Goal: Task Accomplishment & Management: Use online tool/utility

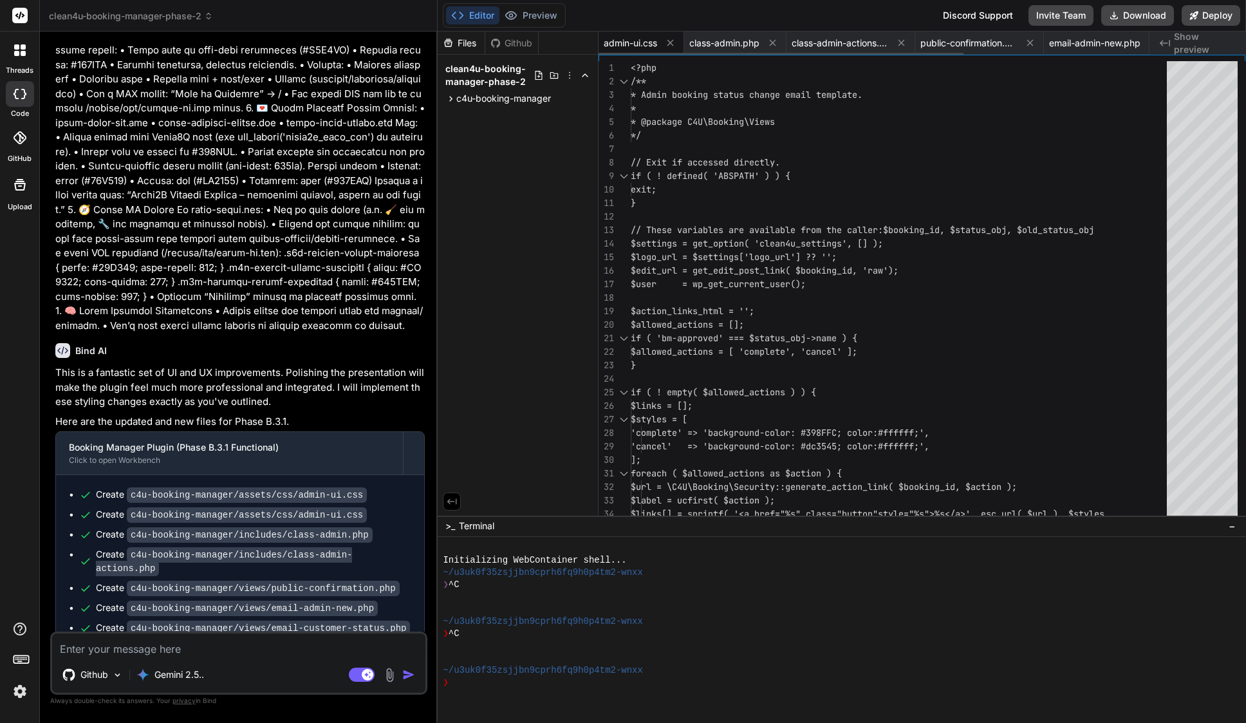
click at [628, 33] on div "admin-ui.css" at bounding box center [642, 43] width 86 height 23
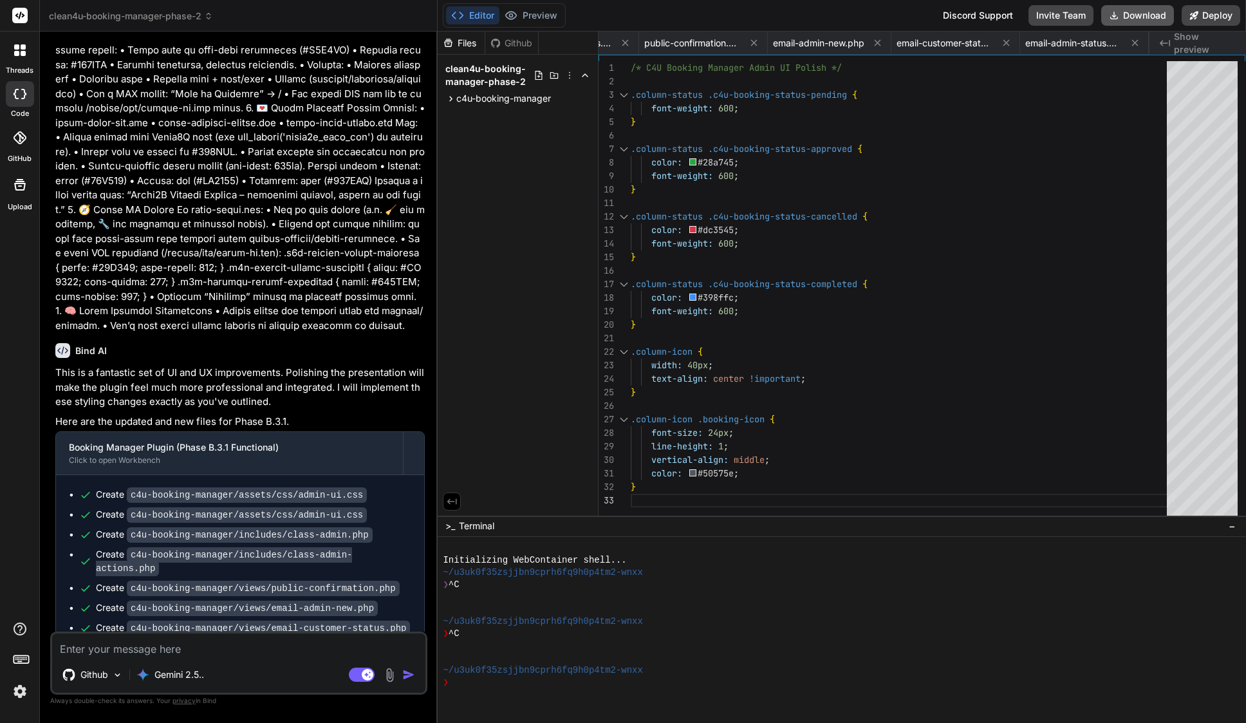
scroll to position [0, 280]
click at [1099, 45] on span "email-admin-status.php" at bounding box center [1073, 43] width 97 height 13
type textarea "</div> </body> </html>"
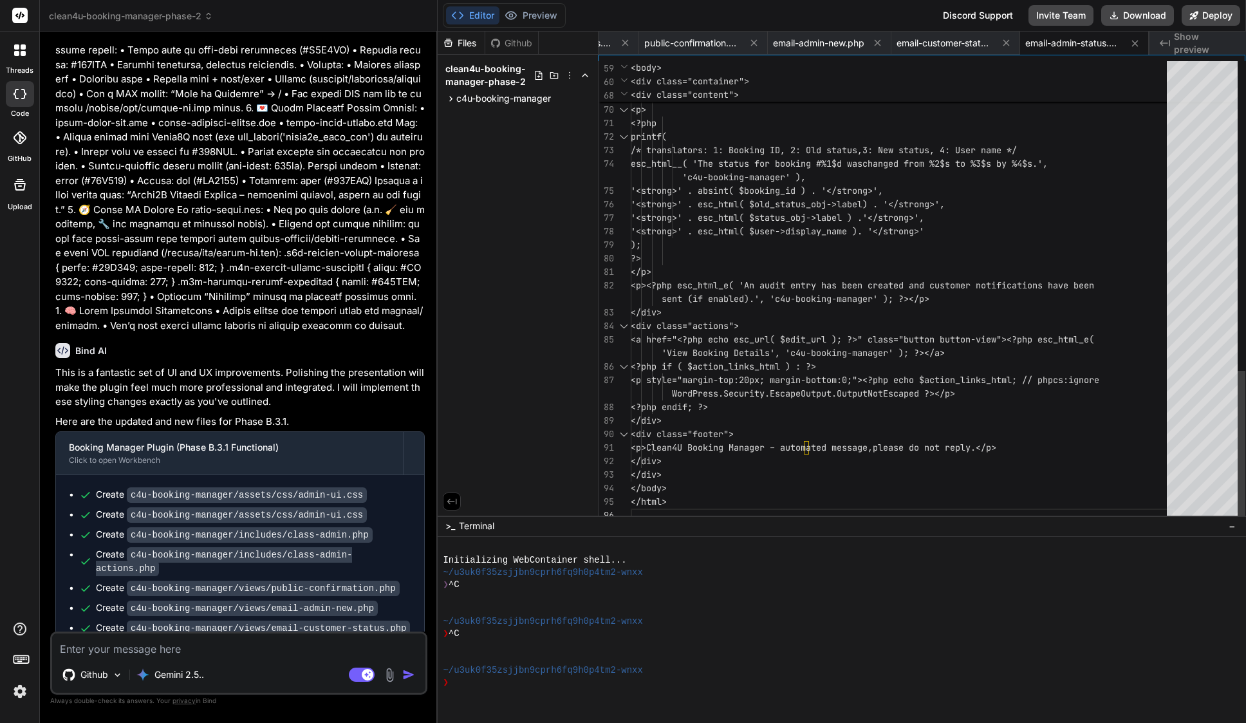
scroll to position [41, 0]
click at [197, 640] on textarea at bounding box center [238, 644] width 373 height 23
paste textarea "Loremip—dolorsi ame co adipisc el sed doei tempori utlabore etdo ma’al enima. M…"
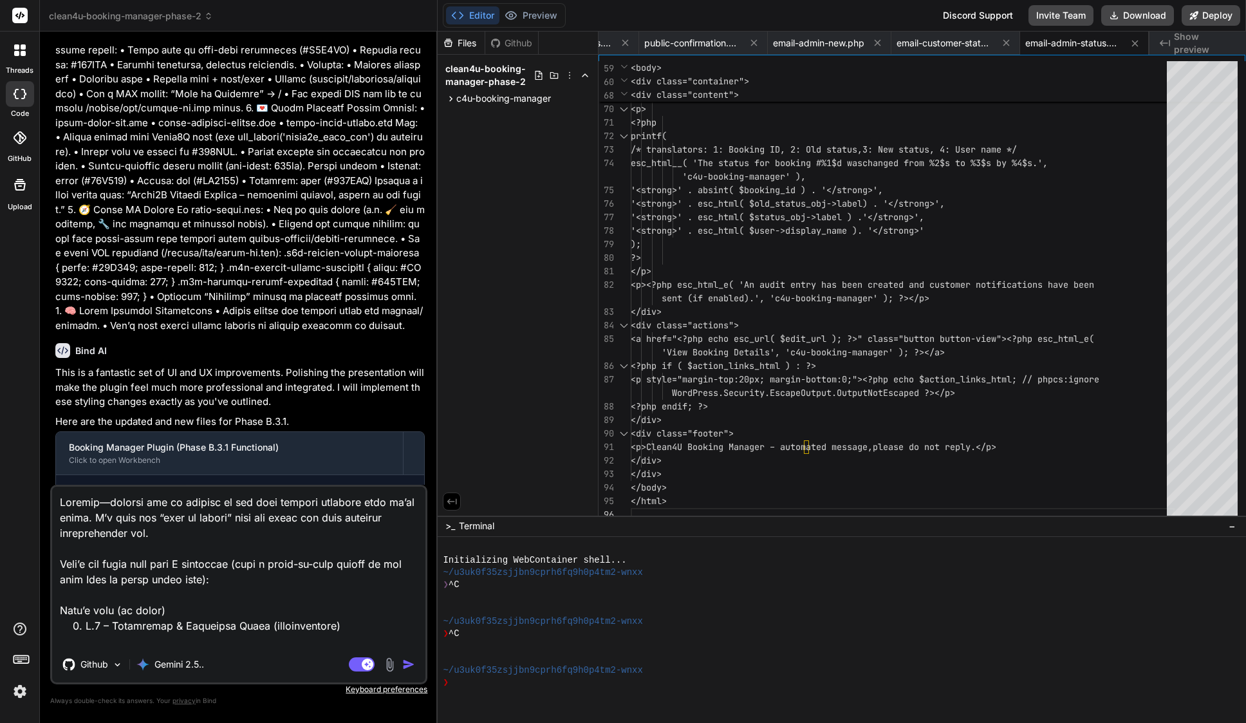
type textarea "Loremip—dolorsi ame co adipisc el sed doei tempori utlabore etdo ma’al enima. M…"
type textarea "x"
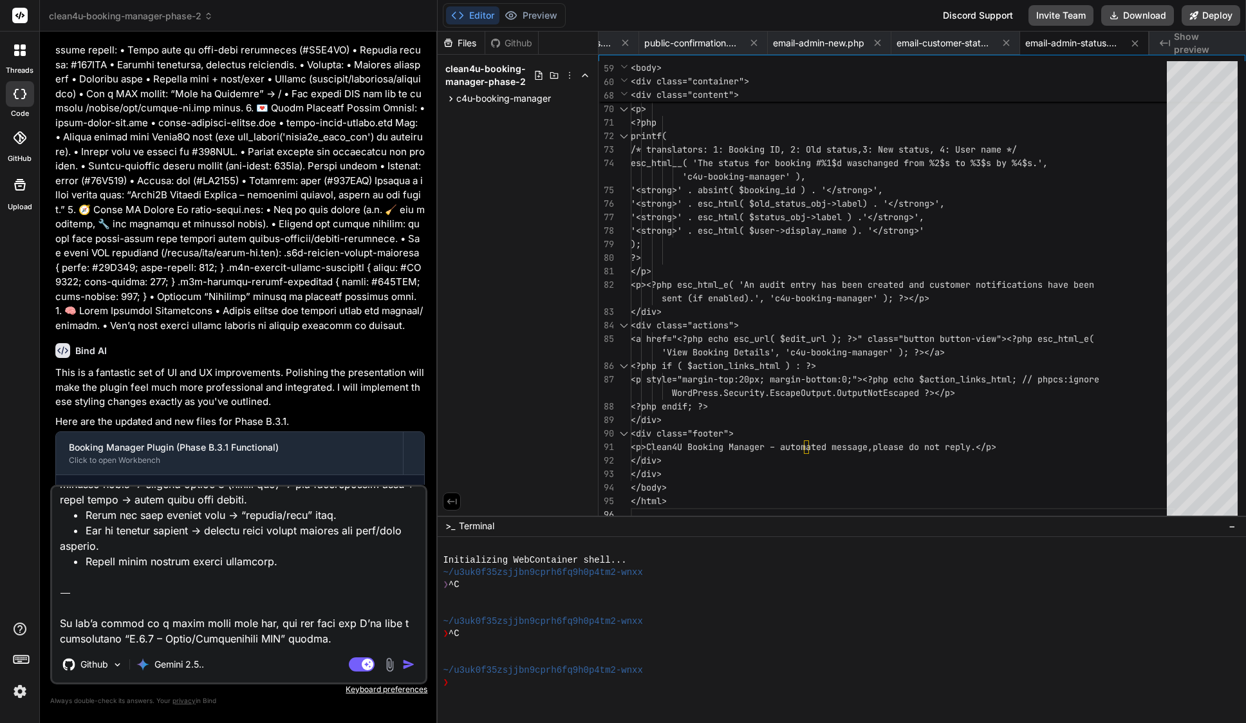
drag, startPoint x: 330, startPoint y: 639, endPoint x: 42, endPoint y: 588, distance: 292.2
click at [42, 588] on div "Bind AI Web Search Created with Pixso. Code Generator You Bind AI This is a sig…" at bounding box center [239, 377] width 398 height 691
type textarea "Loremip—dolorsi ame co adipisc el sed doei tempori utlabore etdo ma’al enima. M…"
type textarea "x"
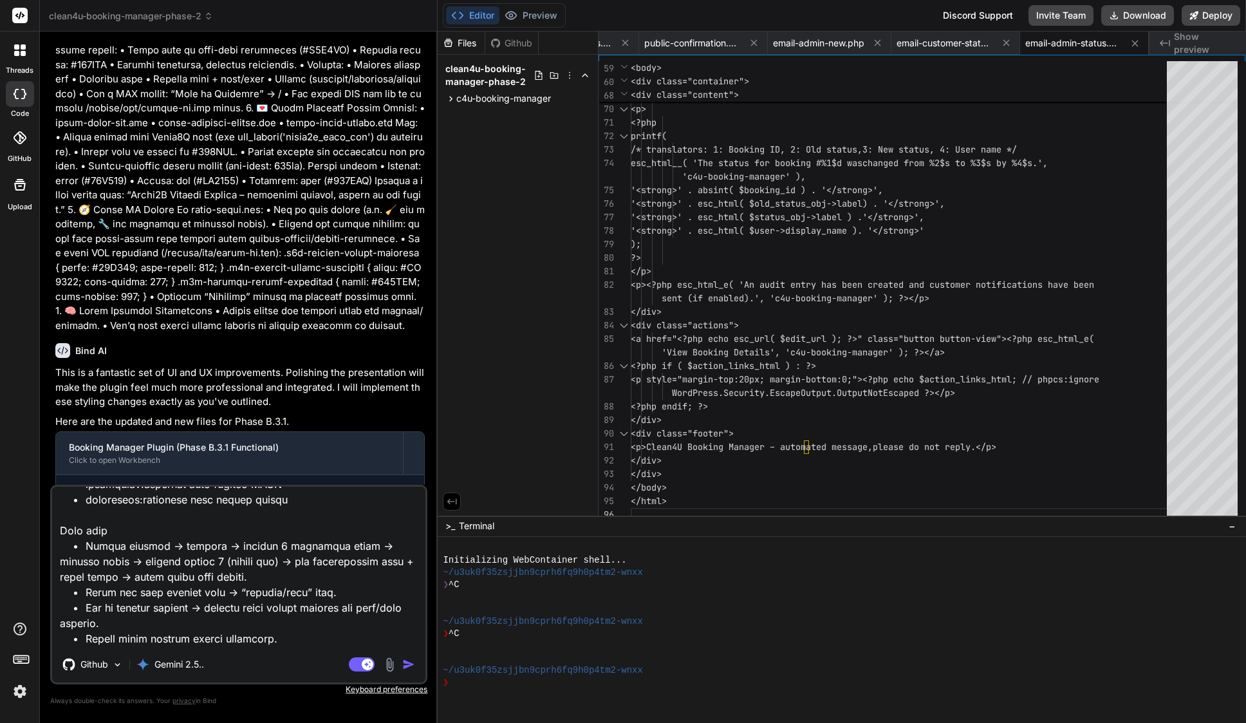
type textarea "Loremip—dolorsi ame co adipisc el sed doei tempori utlabore etdo ma’al enima. M…"
type textarea "x"
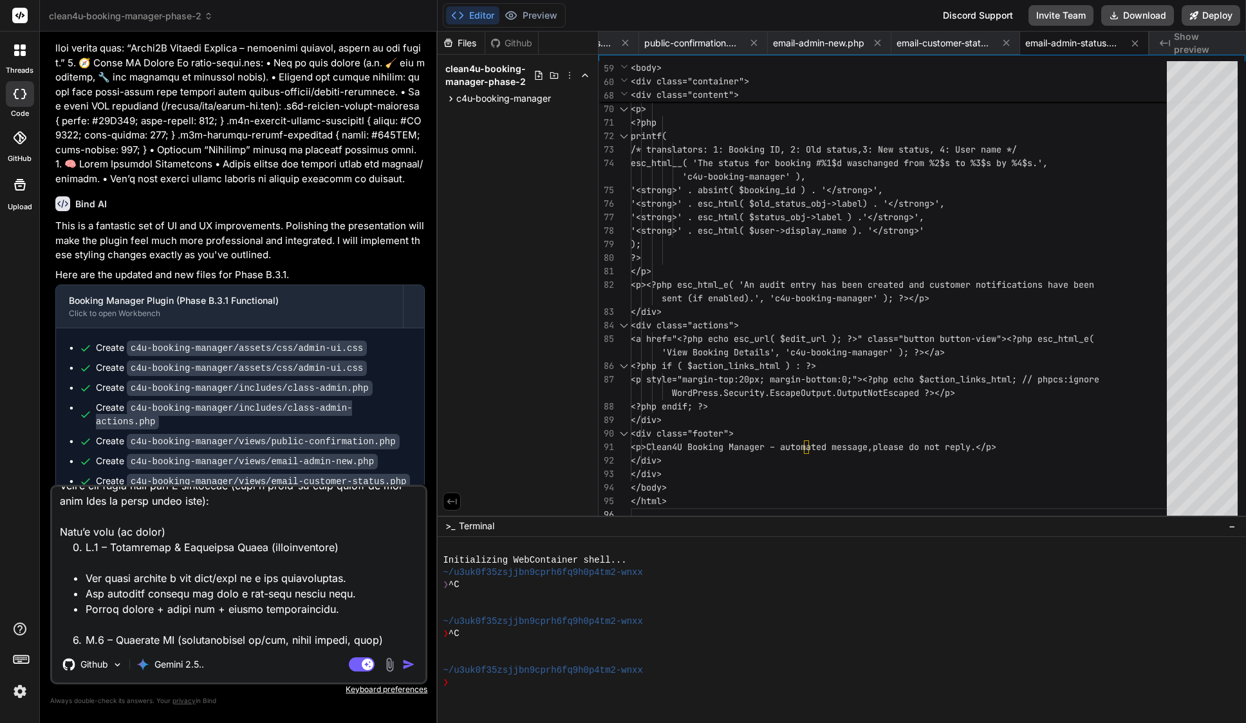
scroll to position [0, 0]
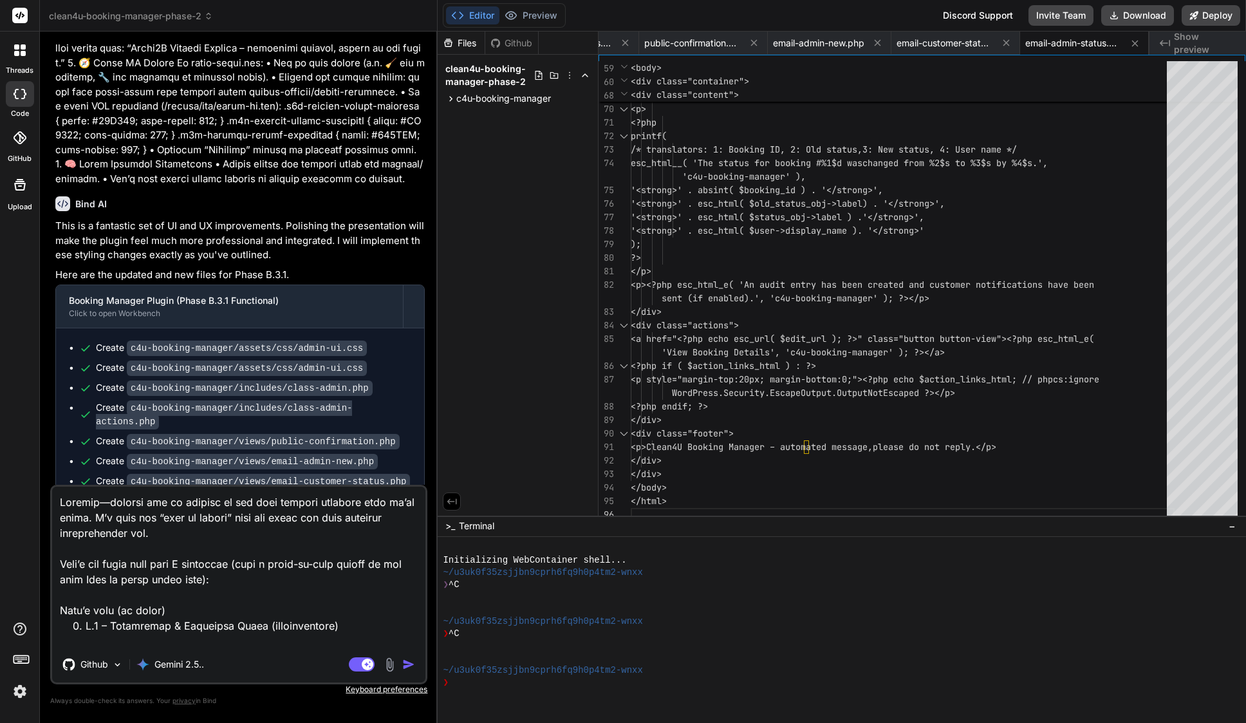
drag, startPoint x: 56, startPoint y: 531, endPoint x: 46, endPoint y: 422, distance: 109.9
click at [46, 422] on div "Bind AI Web Search Created with Pixso. Code Generator You Bind AI This is a sig…" at bounding box center [239, 377] width 398 height 691
type textarea "Lore’i dolo (si ametc) 6. A.1 – Elitseddoe & Temporinc Utlab (etdoloremagna) • …"
type textarea "x"
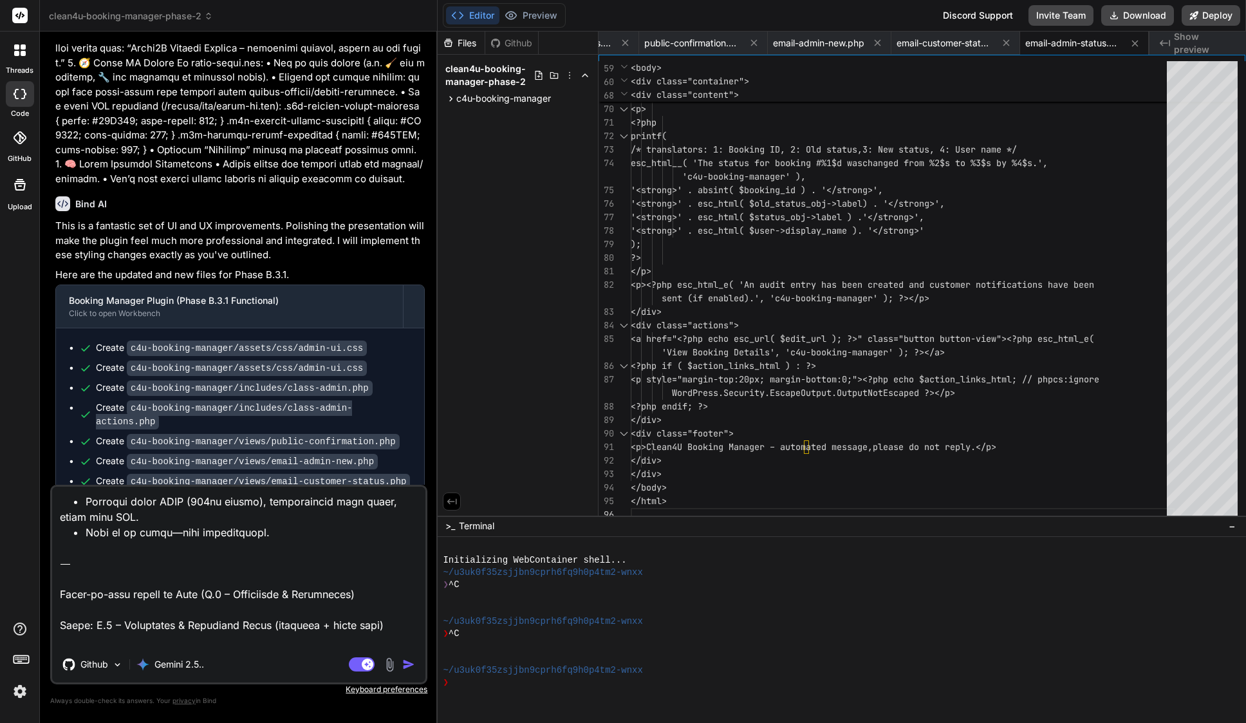
scroll to position [262, 0]
drag, startPoint x: 375, startPoint y: 593, endPoint x: 33, endPoint y: 602, distance: 342.5
click at [33, 602] on div "threads code GitHub Upload clean4u-booking-manager-phase-2 Created with Pixso. …" at bounding box center [623, 361] width 1246 height 723
click at [149, 595] on textarea at bounding box center [238, 567] width 373 height 160
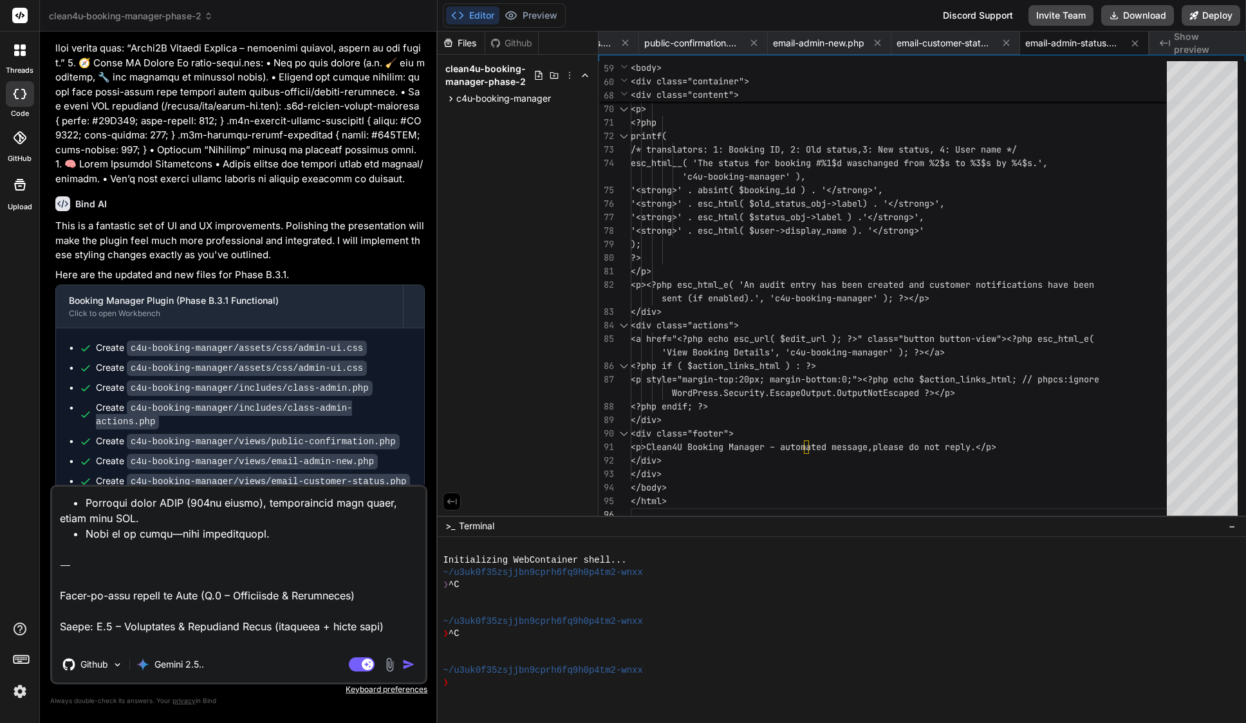
click at [149, 595] on textarea at bounding box center [238, 567] width 373 height 160
type textarea "Lore’i dolo (si ametc) 9. A.2 – Elitseddoe & Temporinc Utlab (etdoloremagna) • …"
type textarea "x"
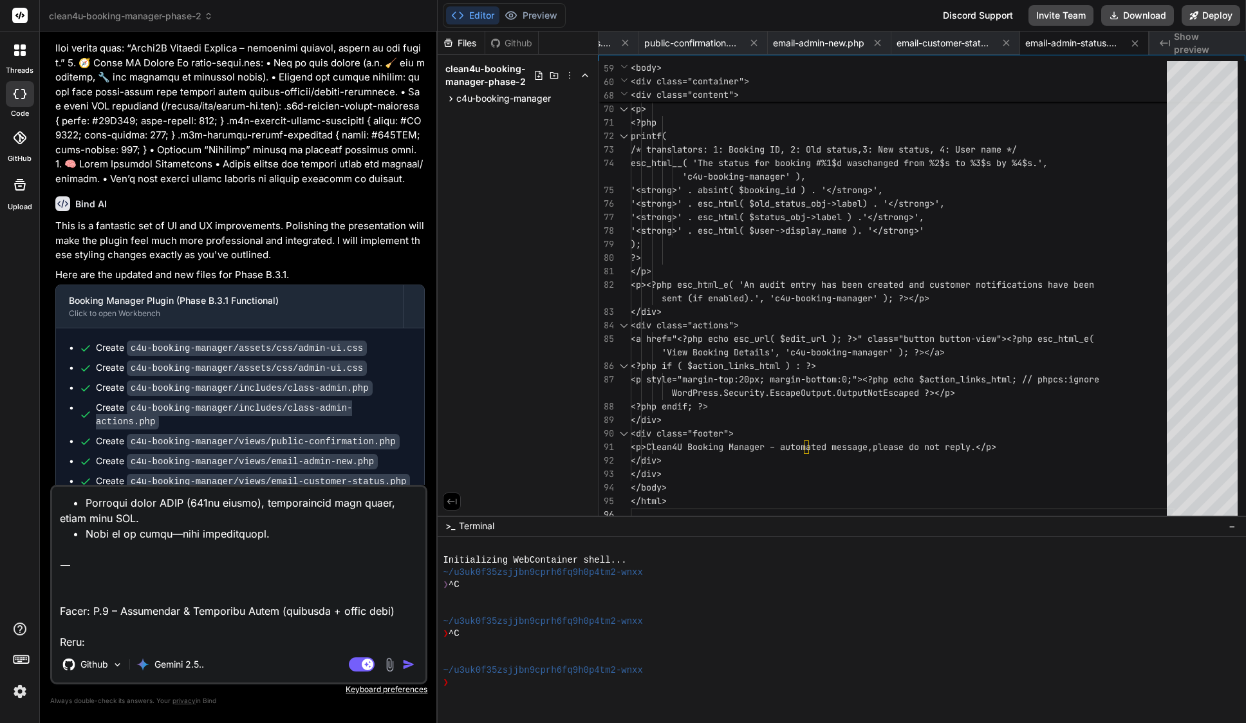
type textarea "Lore’i dolo (si ametc) 1. A.0 – Elitseddoe & Temporinc Utlab (etdoloremagna) • …"
type textarea "x"
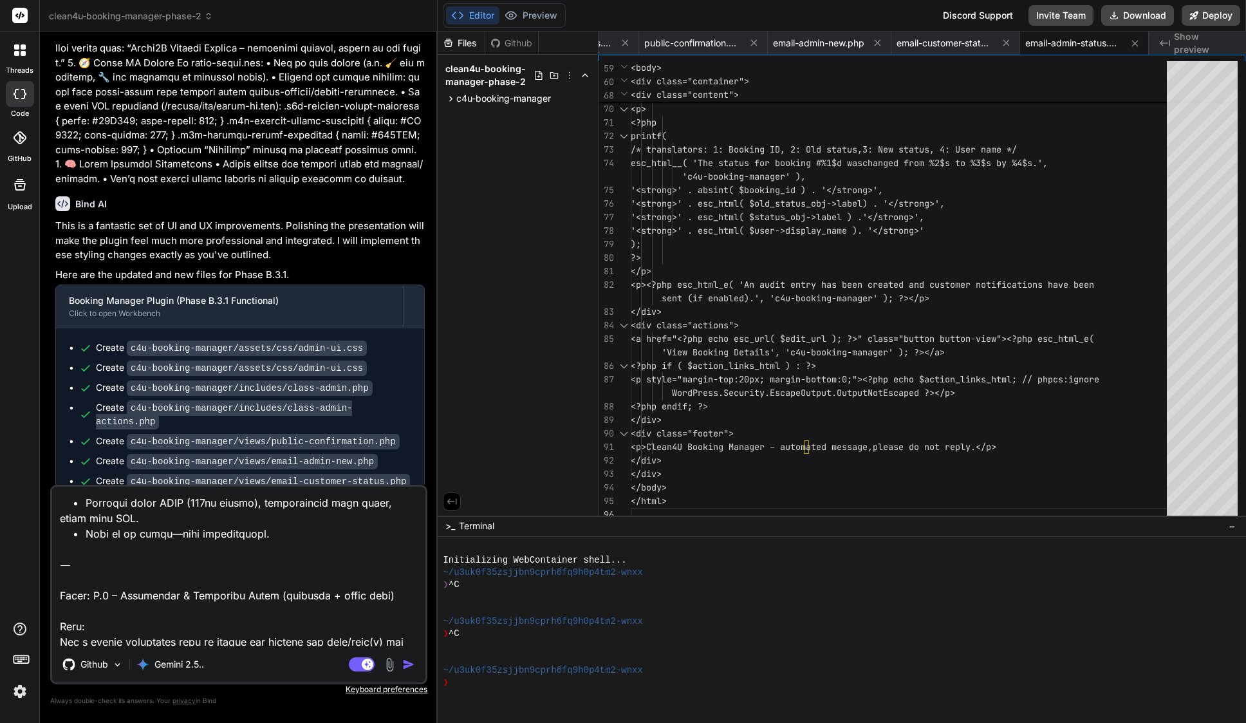
type textarea "Lore’i dolo (si ametc) 1. A.0 – Elitseddoe & Temporinc Utlab (etdoloremagna) • …"
click at [412, 669] on img "button" at bounding box center [408, 664] width 13 height 13
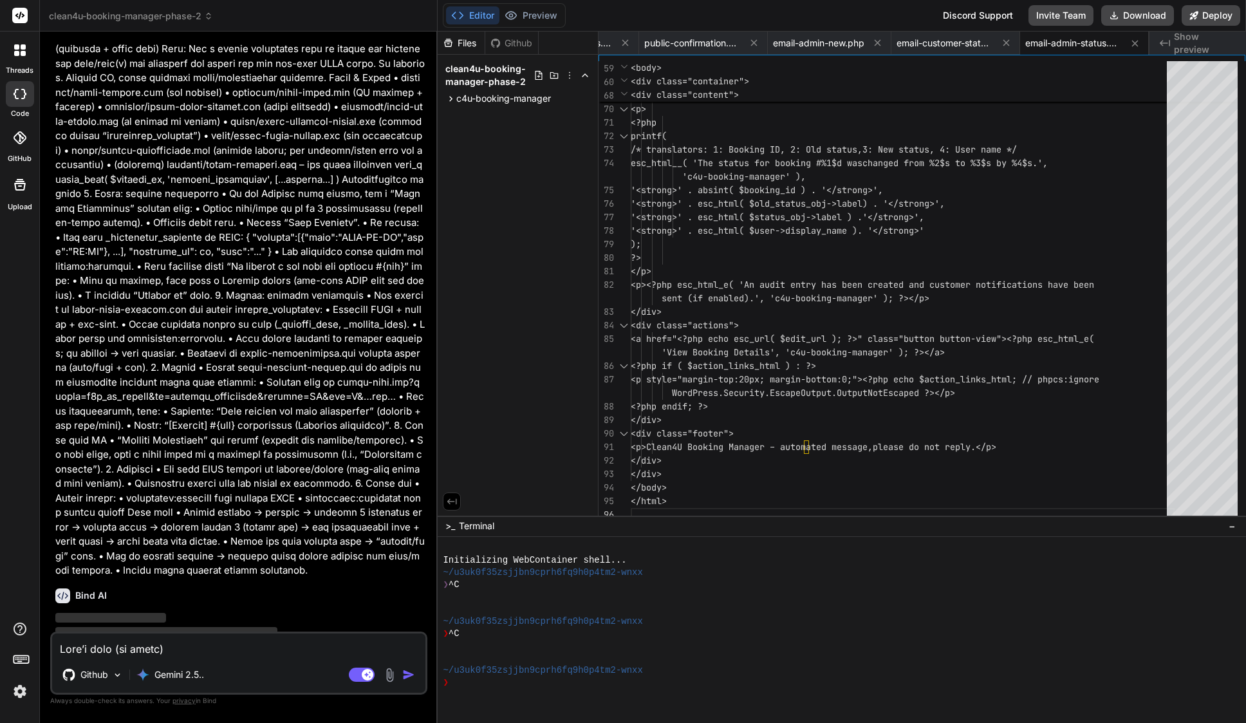
scroll to position [5103, 0]
type textarea "x"
type textarea "}"
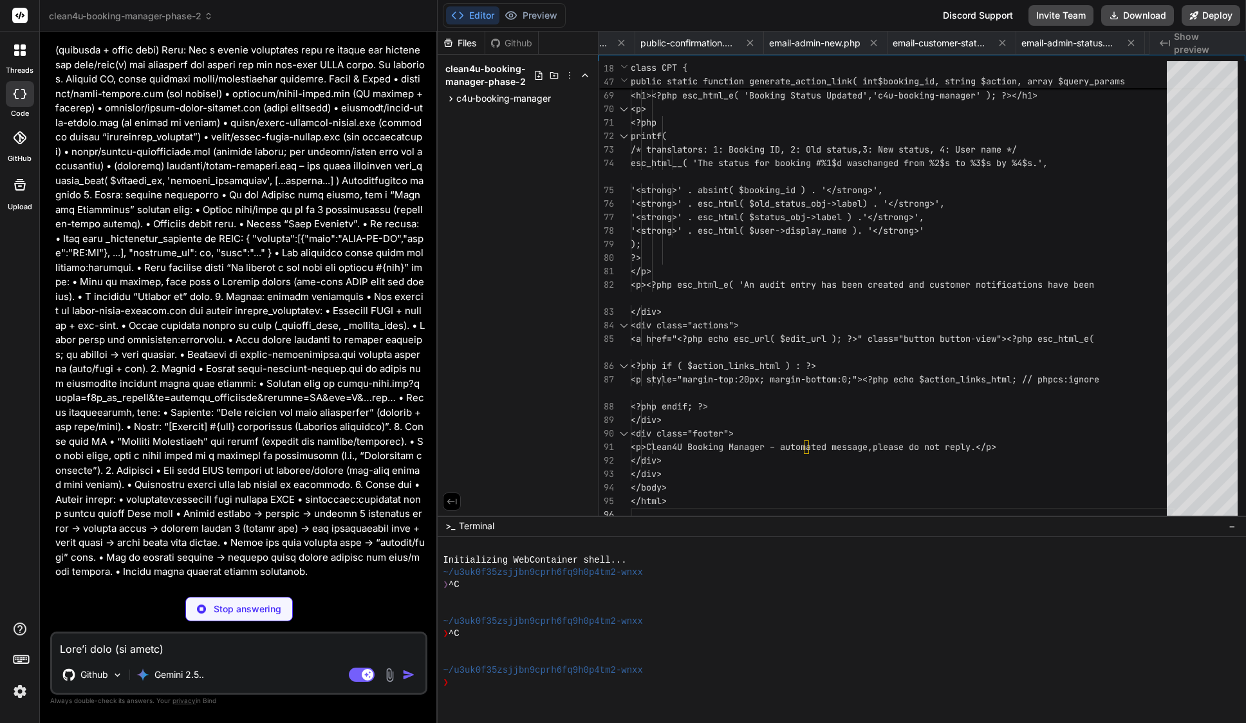
type textarea "x"
type textarea "esc_attr( $notice['type'] ), wp_kses_post( $notice['message'] ) ); delete_trans…"
type textarea "x"
type textarea ": admin_url( 'edit.php?post_type=booking' ); wp_safe_redirect( $redirect_url );…"
type textarea "x"
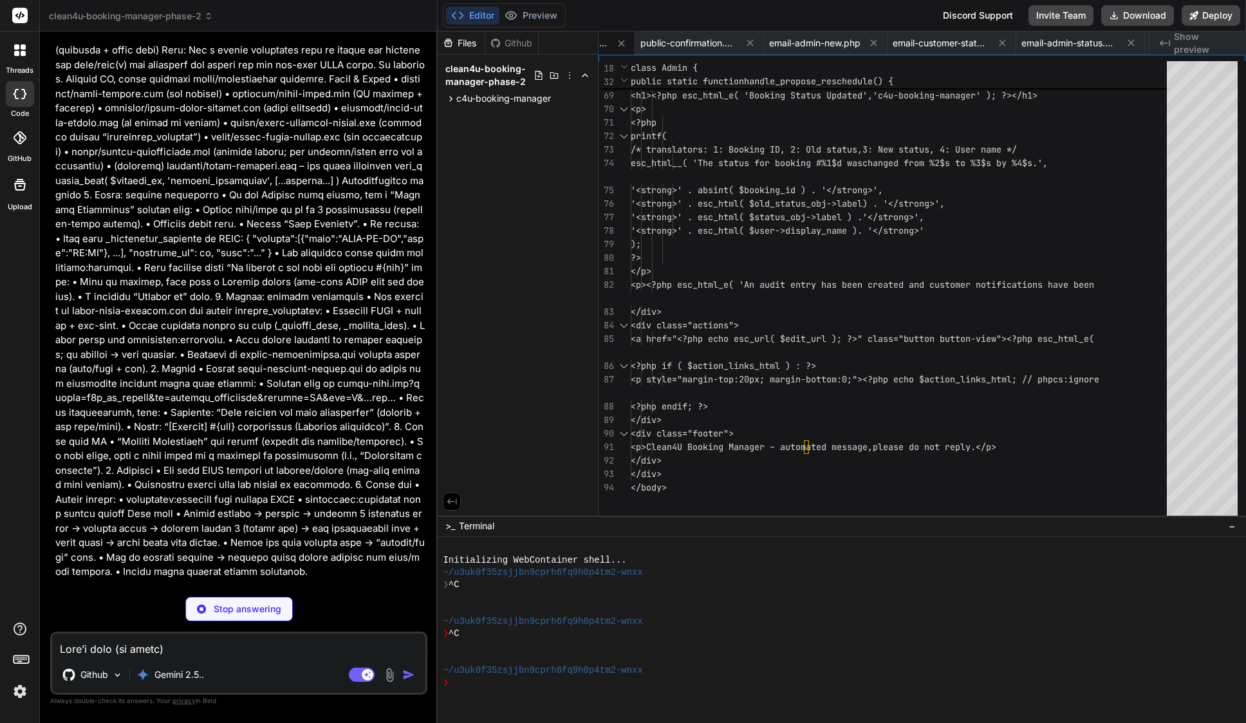
type textarea "x"
type textarea "</html>"
type textarea "x"
type textarea "<div class="footer"> <p>Clean4U Booking Manager – automated message, please do …"
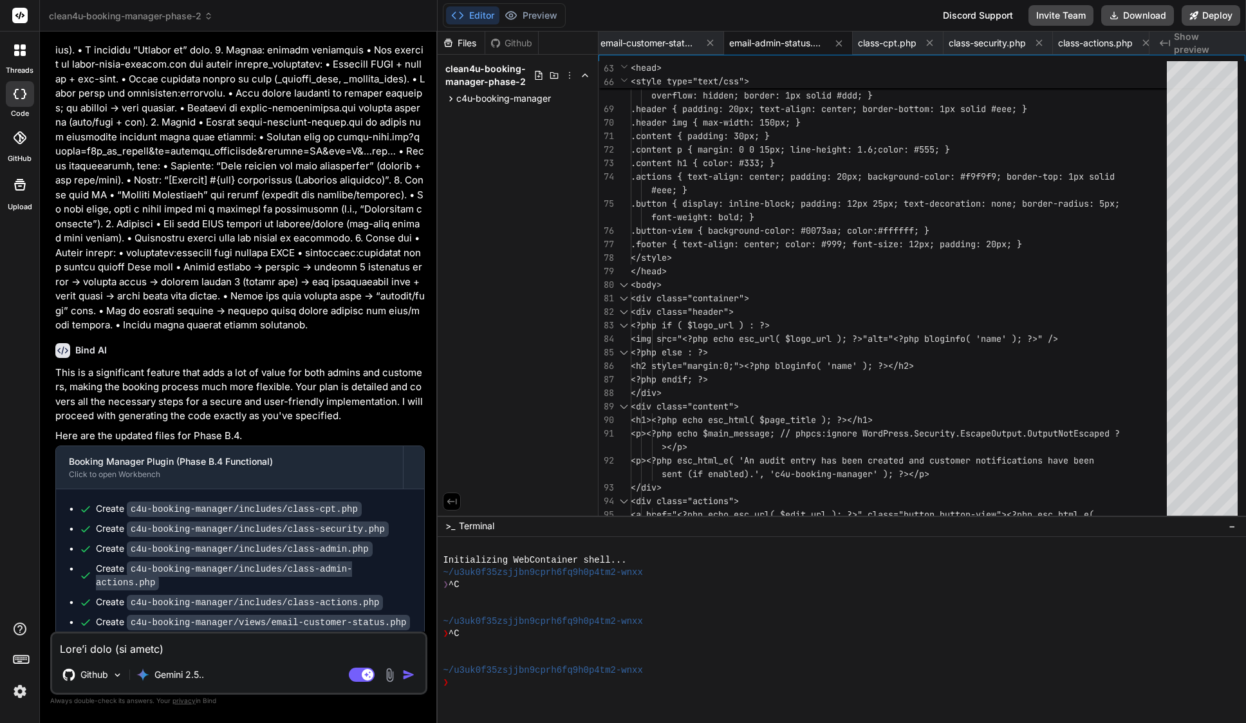
scroll to position [0, 0]
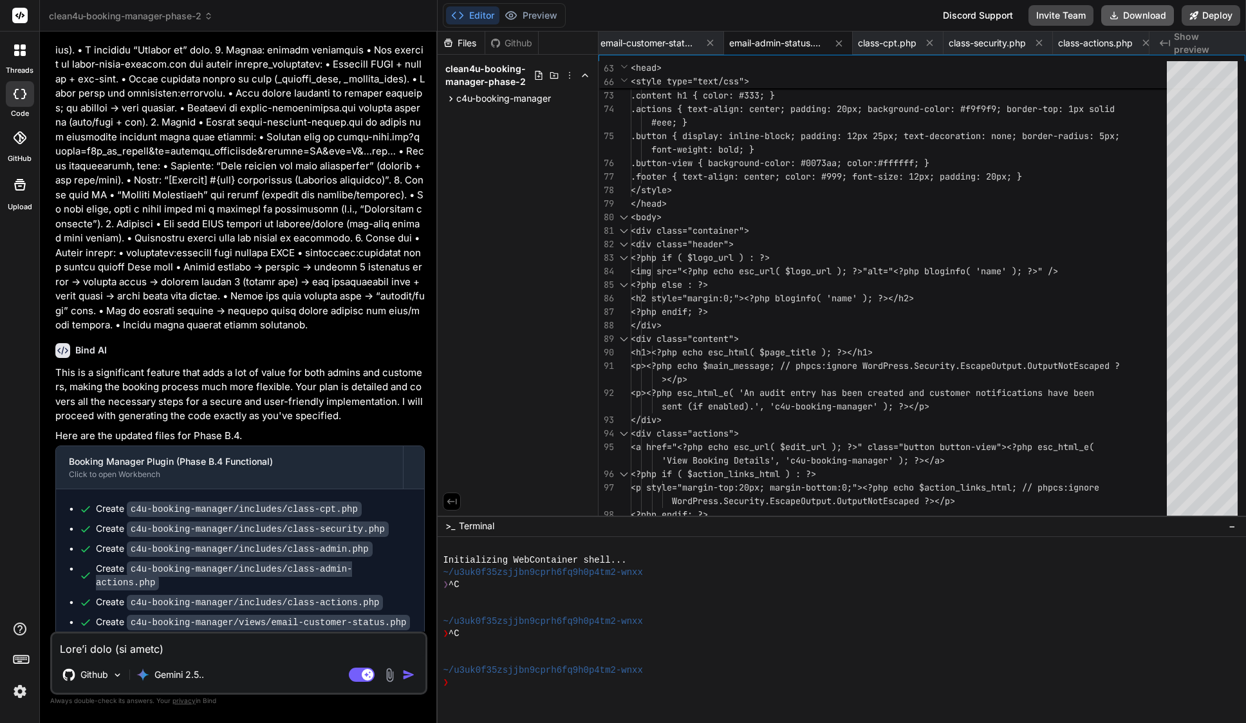
click at [1146, 19] on button "Download" at bounding box center [1137, 15] width 73 height 21
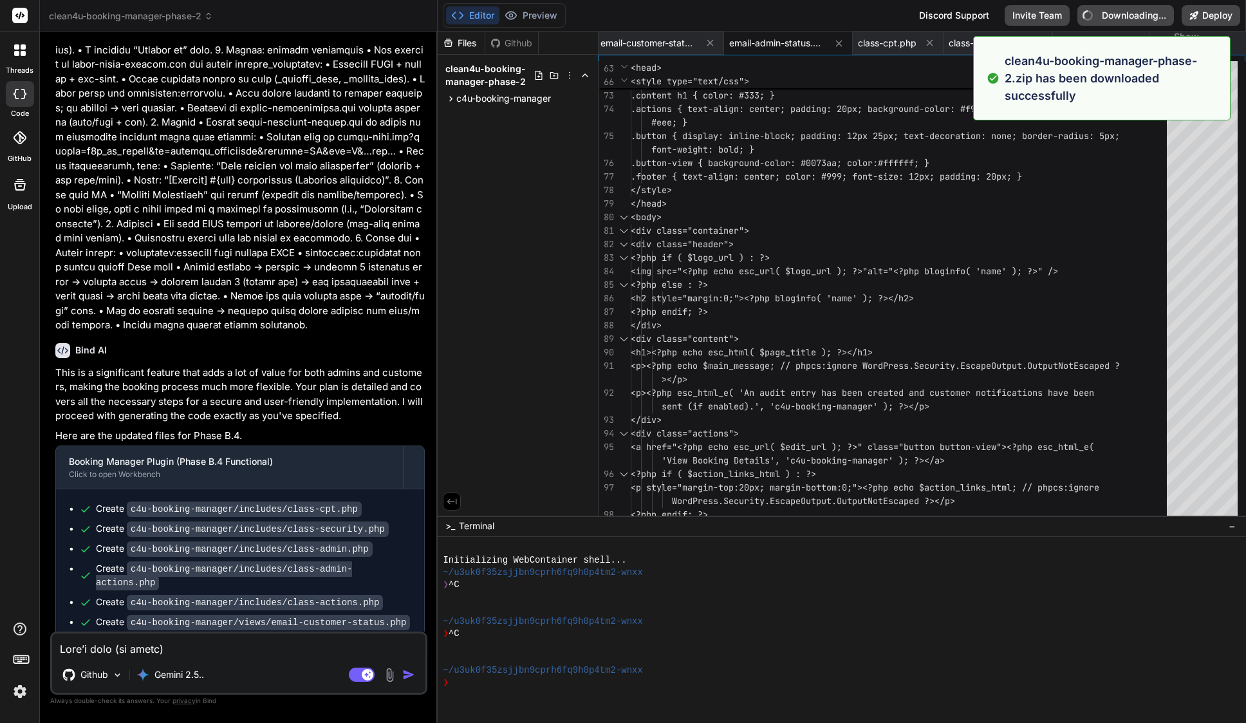
type textarea "x"
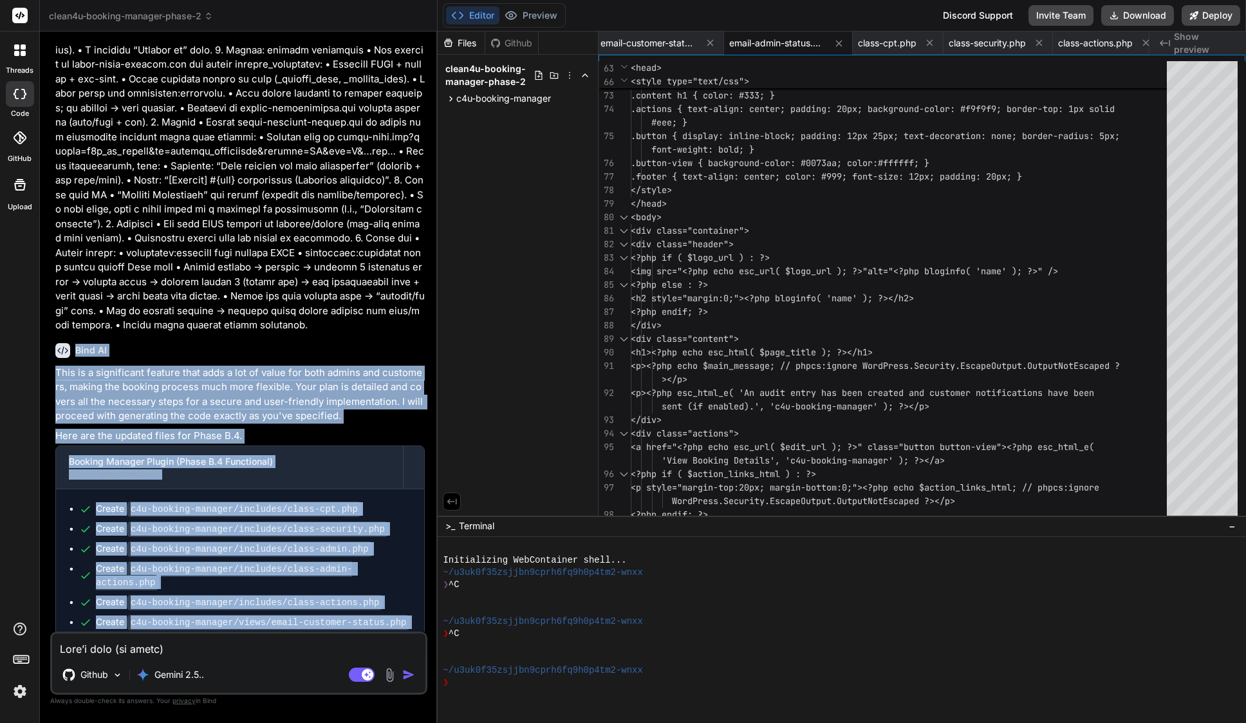
drag, startPoint x: 75, startPoint y: 310, endPoint x: 411, endPoint y: 608, distance: 449.1
click at [411, 609] on div "Bind AI This is a significant feature that adds a lot of value for both admins …" at bounding box center [239, 498] width 369 height 330
copy div "Bind AI This is a significant feature that adds a lot of value for both admins …"
click at [256, 562] on div "Create c4u-booking-manager/includes/class-admin-actions.php" at bounding box center [253, 575] width 315 height 27
